Goal: Task Accomplishment & Management: Use online tool/utility

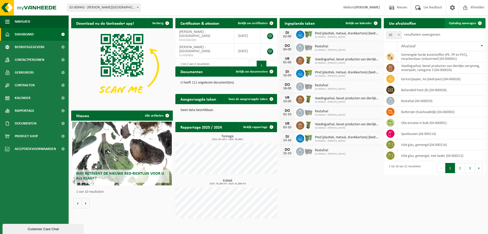
click at [464, 25] on span "Ophaling aanvragen" at bounding box center [462, 23] width 27 height 3
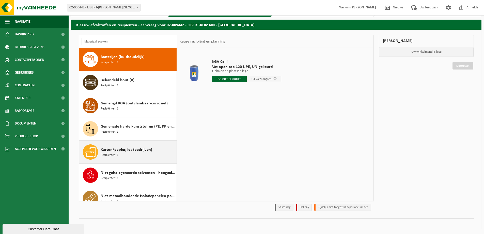
click at [134, 144] on div "Karton/papier, los (bedrijven) Recipiënten: 1" at bounding box center [138, 151] width 75 height 15
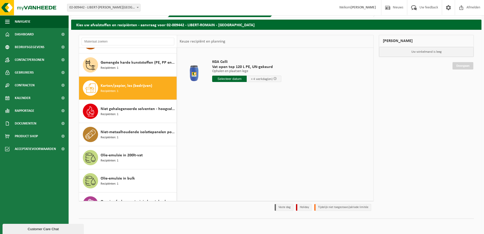
scroll to position [93, 0]
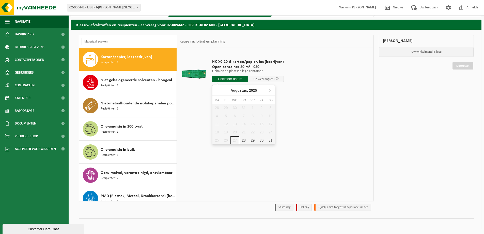
click at [229, 77] on input "text" at bounding box center [230, 78] width 36 height 6
click at [250, 141] on div "29" at bounding box center [252, 140] width 9 height 8
type input "Van 2025-08-29"
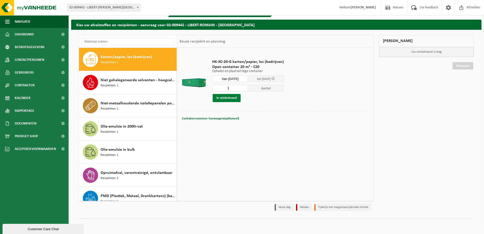
click at [230, 99] on button "In winkelmand" at bounding box center [227, 98] width 28 height 8
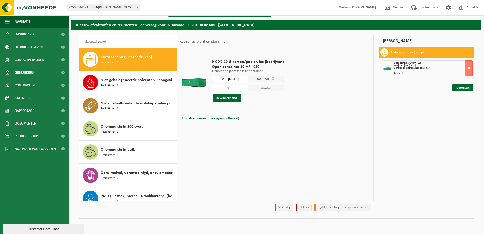
click at [459, 91] on div "Mijn winkelmand Karton/papier, los (bedrijven) Open container 20 m³ - C20 Van 2…" at bounding box center [426, 124] width 100 height 178
click at [465, 88] on link "Doorgaan" at bounding box center [463, 87] width 21 height 7
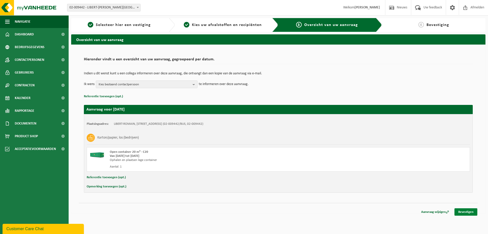
click at [470, 211] on link "Bevestigen" at bounding box center [466, 211] width 23 height 7
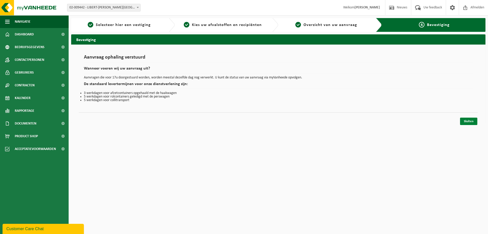
click at [467, 119] on link "Sluiten" at bounding box center [468, 120] width 17 height 7
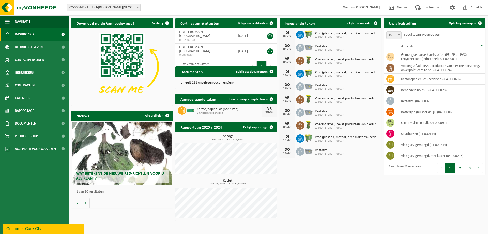
click at [136, 176] on span "Wat betekent de nieuwe RED-richtlijn voor u als klant?" at bounding box center [120, 175] width 88 height 9
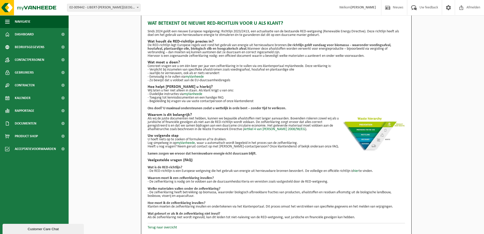
scroll to position [7, 0]
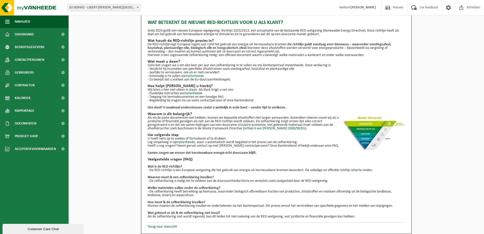
click at [194, 75] on link "myVanheede" at bounding box center [194, 76] width 19 height 4
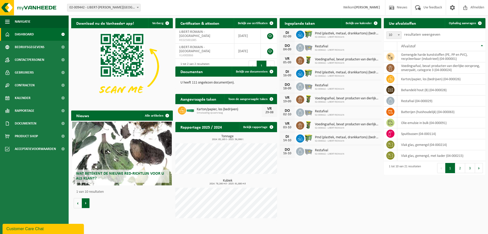
click at [85, 204] on button "Volgende" at bounding box center [86, 203] width 8 height 10
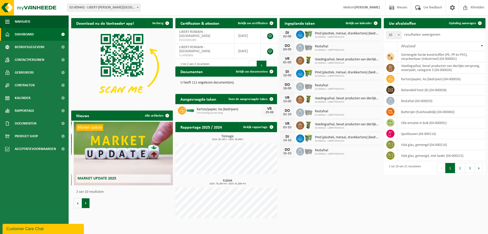
scroll to position [0, 102]
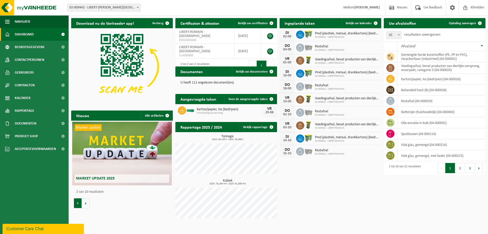
click at [78, 204] on button "Vorige" at bounding box center [78, 203] width 8 height 10
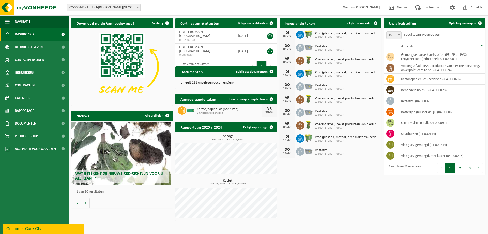
scroll to position [0, 0]
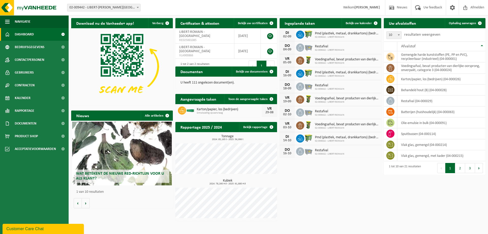
click at [111, 167] on div "Wat betekent de nieuwe RED-richtlijn voor u als klant?" at bounding box center [122, 154] width 100 height 64
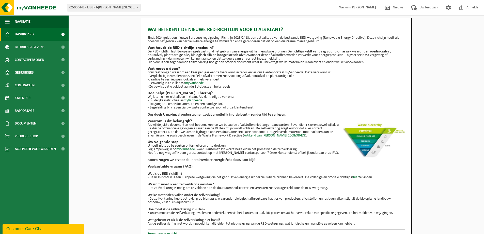
click at [33, 36] on span "Dashboard" at bounding box center [24, 34] width 19 height 13
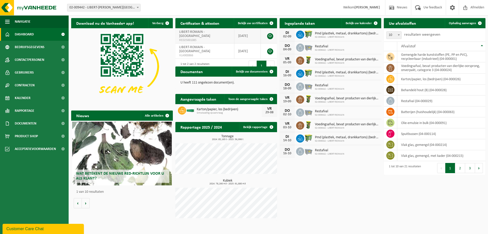
click at [271, 33] on link at bounding box center [270, 36] width 6 height 6
click at [270, 48] on link at bounding box center [270, 51] width 6 height 6
click at [21, 35] on span "Dashboard" at bounding box center [24, 34] width 19 height 13
